Goal: Navigation & Orientation: Go to known website

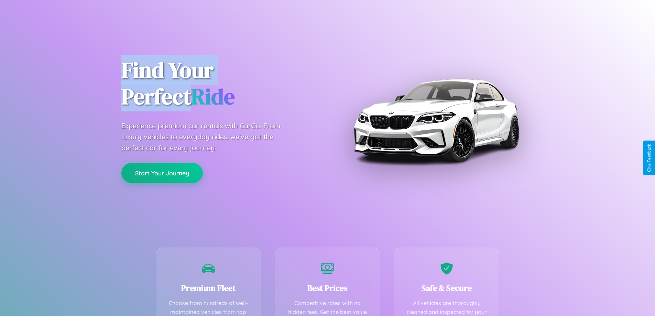
click at [162, 173] on button "Start Your Journey" at bounding box center [161, 173] width 81 height 20
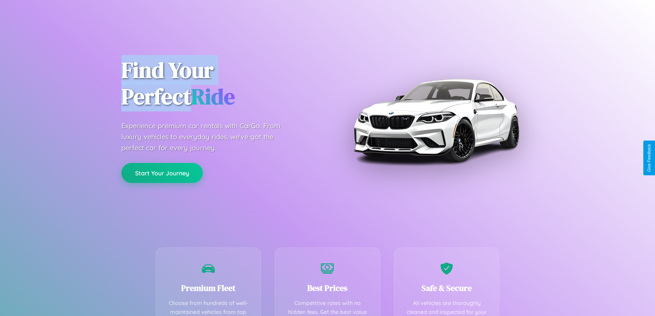
click at [162, 173] on button "Start Your Journey" at bounding box center [161, 173] width 81 height 20
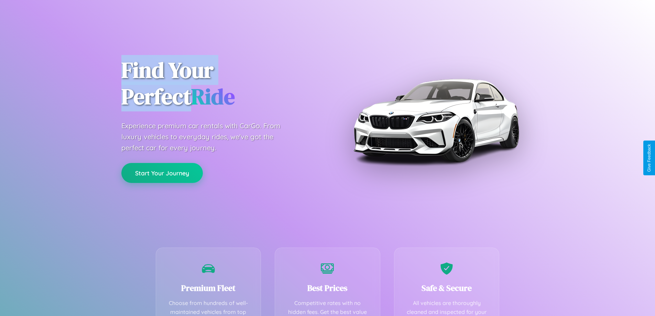
click at [162, 173] on button "Start Your Journey" at bounding box center [161, 173] width 81 height 20
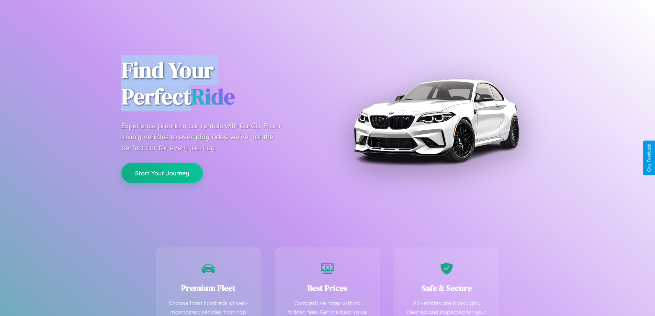
click at [162, 173] on button "Start Your Journey" at bounding box center [161, 173] width 81 height 20
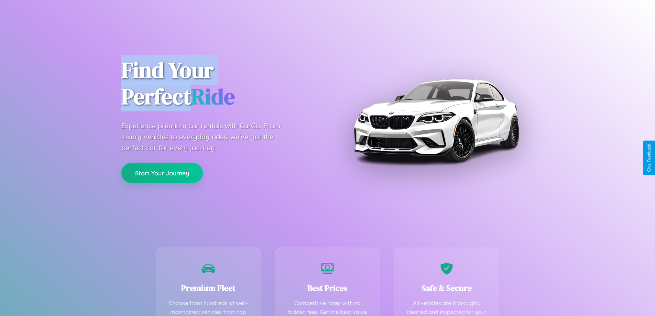
click at [162, 173] on button "Start Your Journey" at bounding box center [161, 173] width 81 height 20
